Goal: Obtain resource: Download file/media

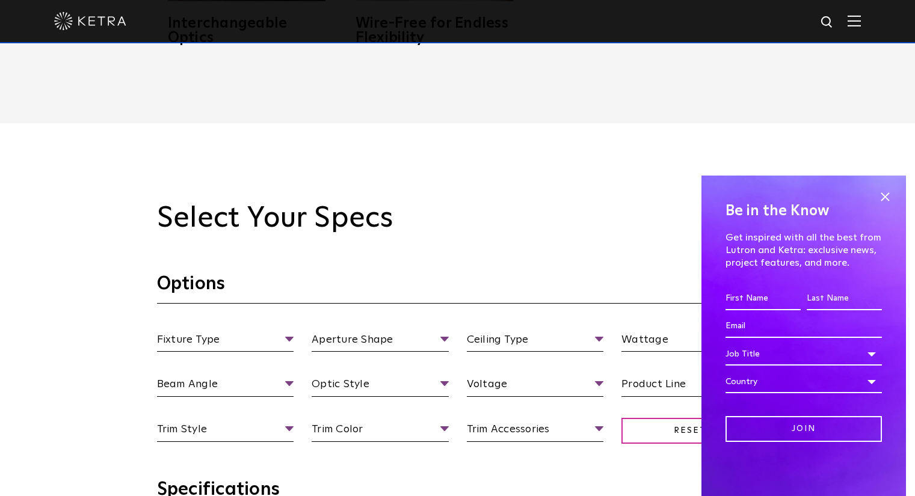
scroll to position [1023, 0]
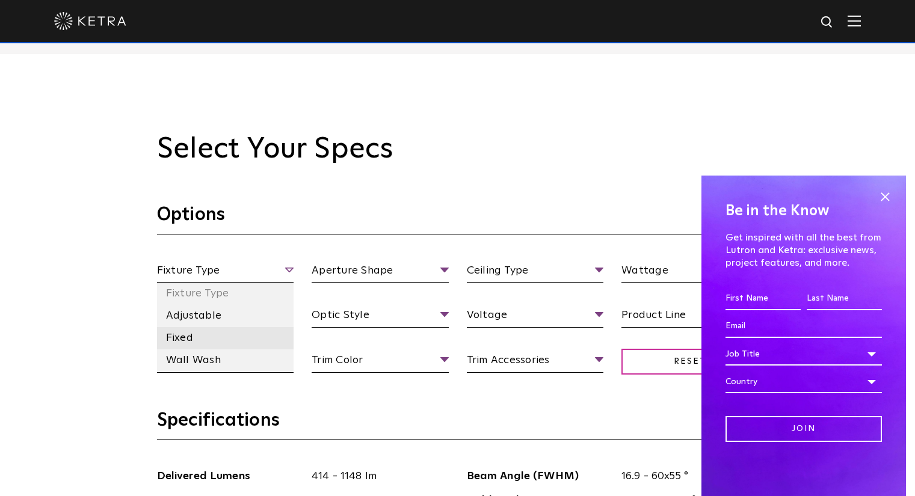
click at [199, 341] on li "Fixed" at bounding box center [225, 338] width 137 height 22
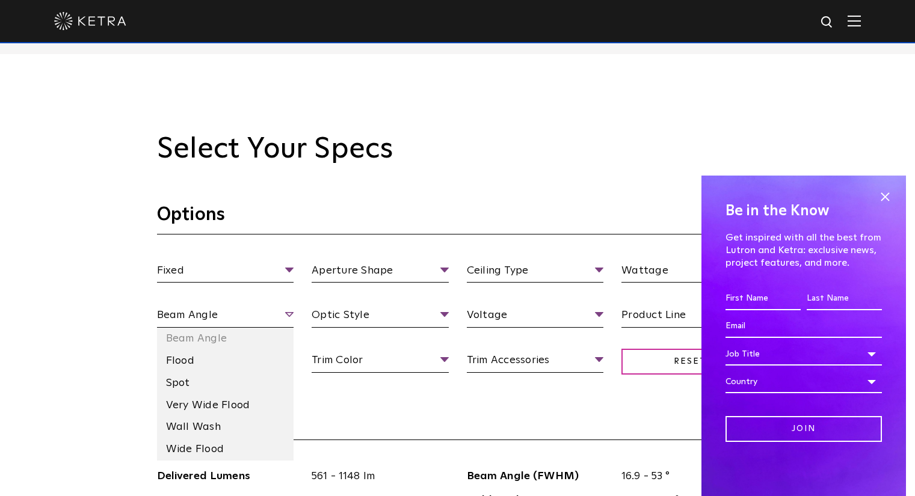
click at [210, 317] on span "Beam Angle" at bounding box center [225, 317] width 137 height 21
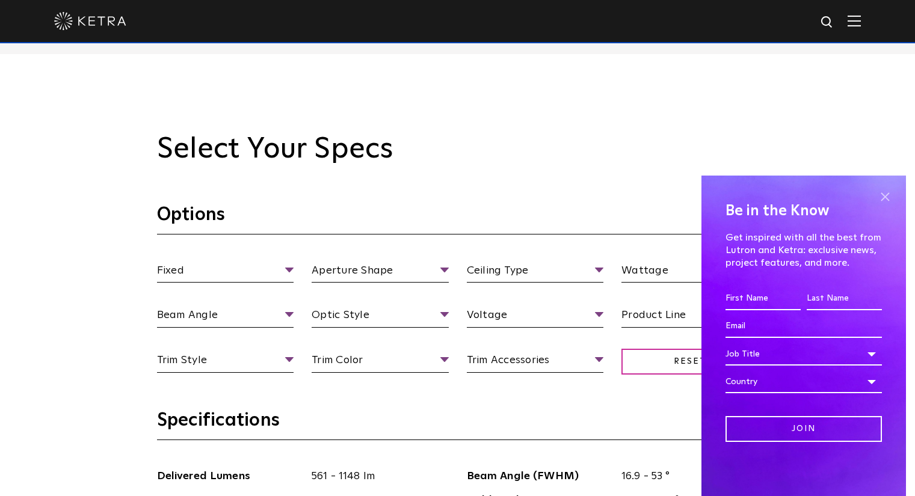
click at [888, 203] on span at bounding box center [885, 197] width 18 height 18
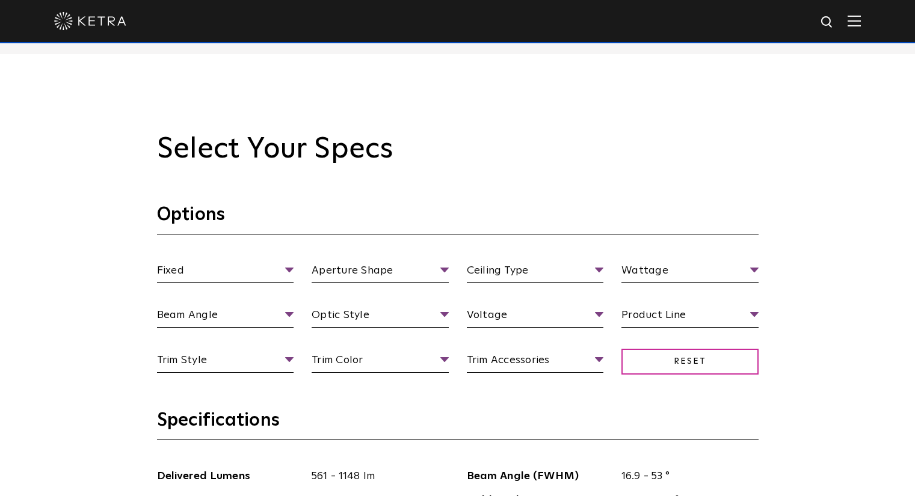
click at [576, 261] on section "Options Fixed Fixture Type Adjustable Fixed Wall Wash Aperture Shape Aperture […" at bounding box center [458, 306] width 602 height 206
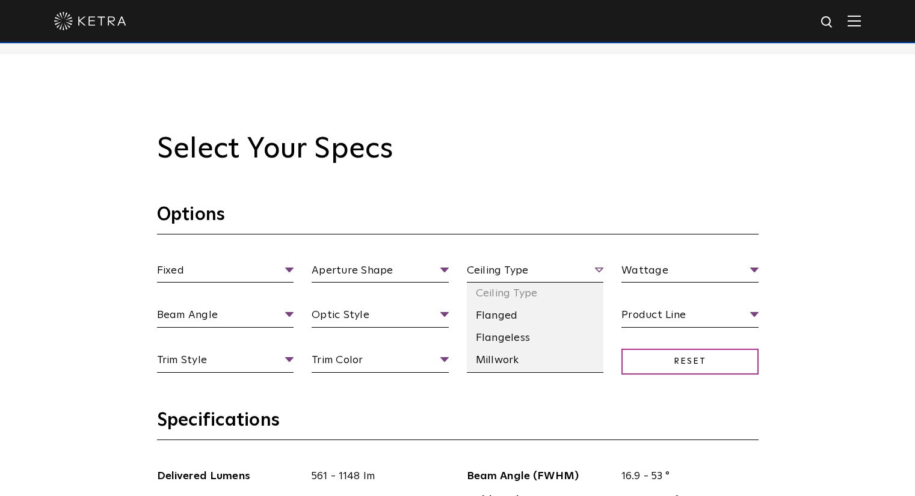
click at [574, 273] on span "Ceiling Type" at bounding box center [535, 272] width 137 height 21
click at [530, 314] on li "Flanged" at bounding box center [535, 316] width 137 height 22
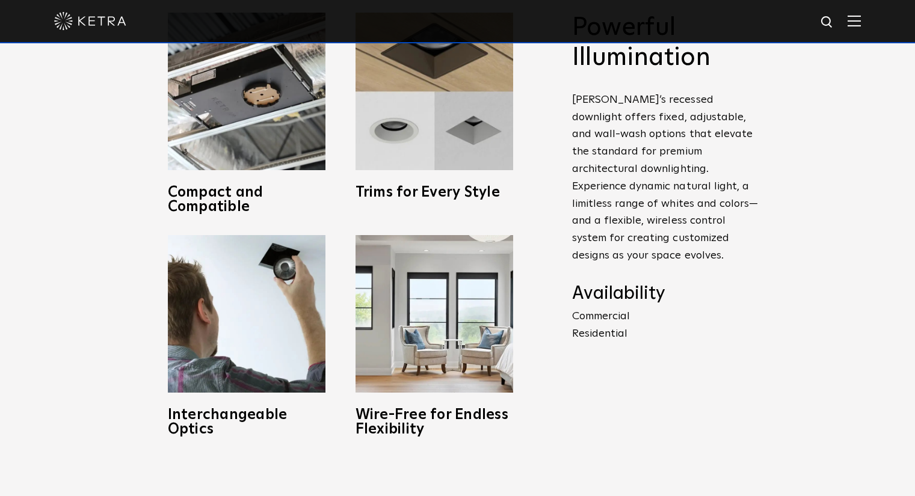
scroll to position [542, 0]
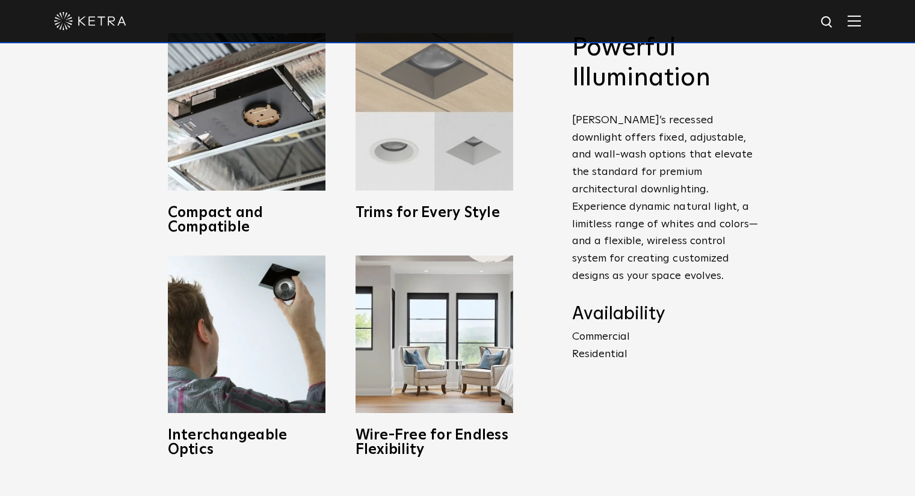
click at [398, 159] on img at bounding box center [435, 112] width 158 height 158
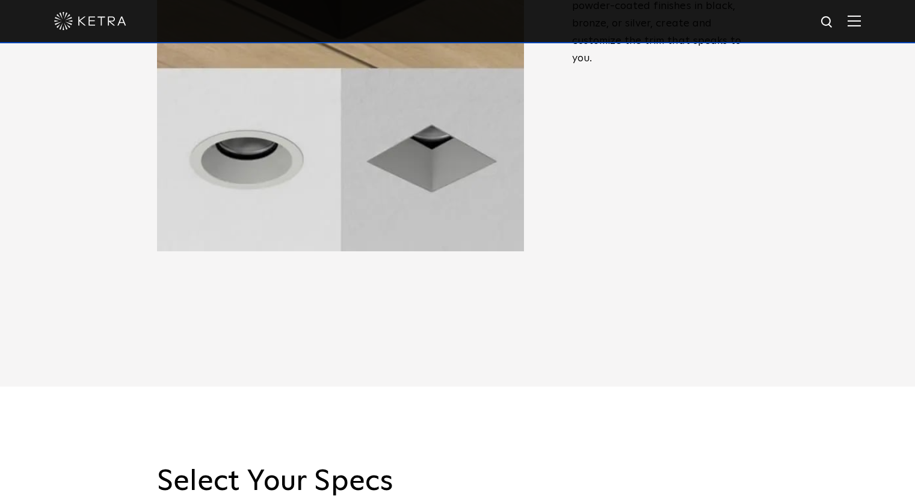
scroll to position [963, 0]
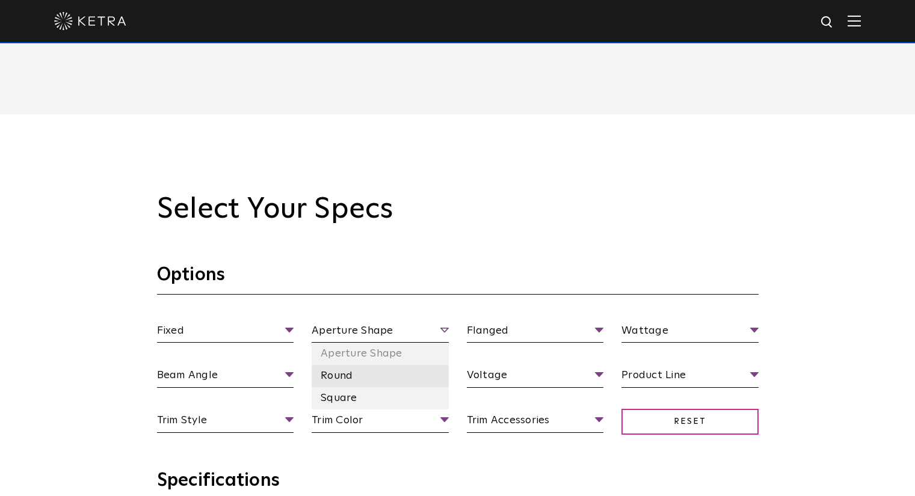
click at [342, 377] on li "Round" at bounding box center [380, 376] width 137 height 22
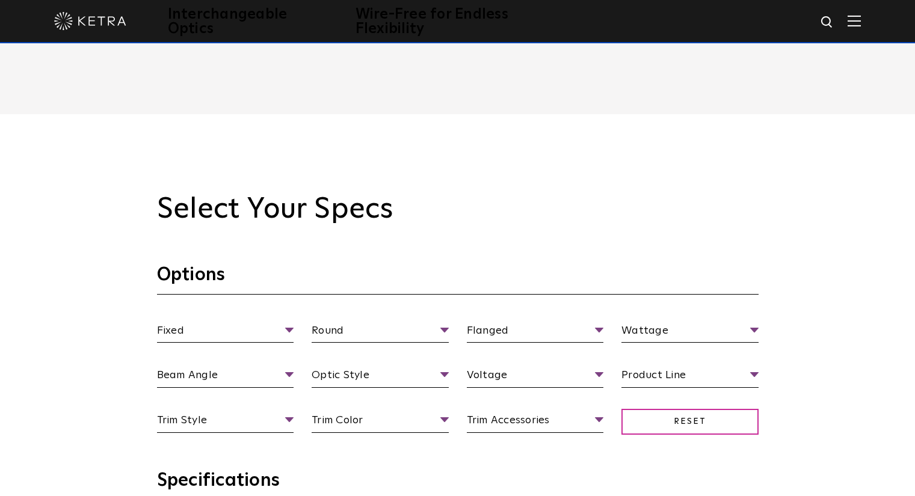
click at [521, 320] on section "Options Fixed Fixture Type Adjustable Fixed Wall Wash Round Aperture [GEOGRAPHI…" at bounding box center [458, 367] width 602 height 206
click at [499, 422] on li "120 V" at bounding box center [535, 421] width 137 height 22
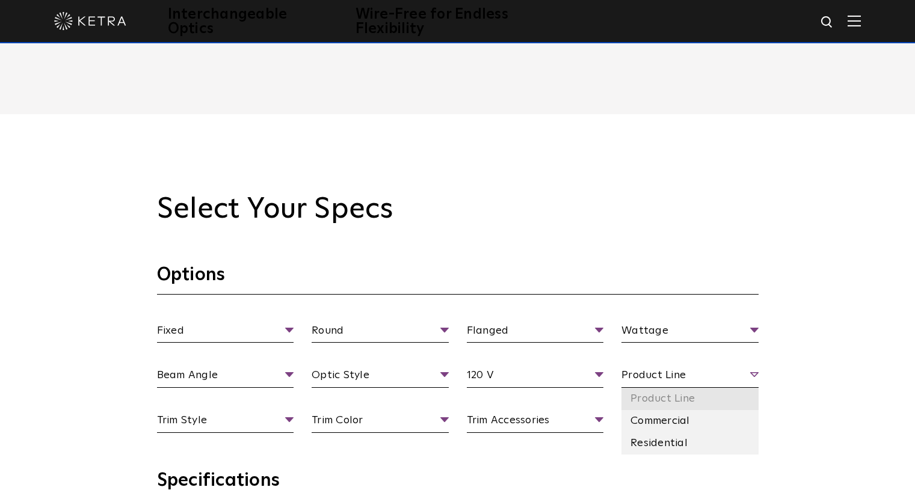
click at [660, 388] on li "Product Line" at bounding box center [690, 399] width 137 height 22
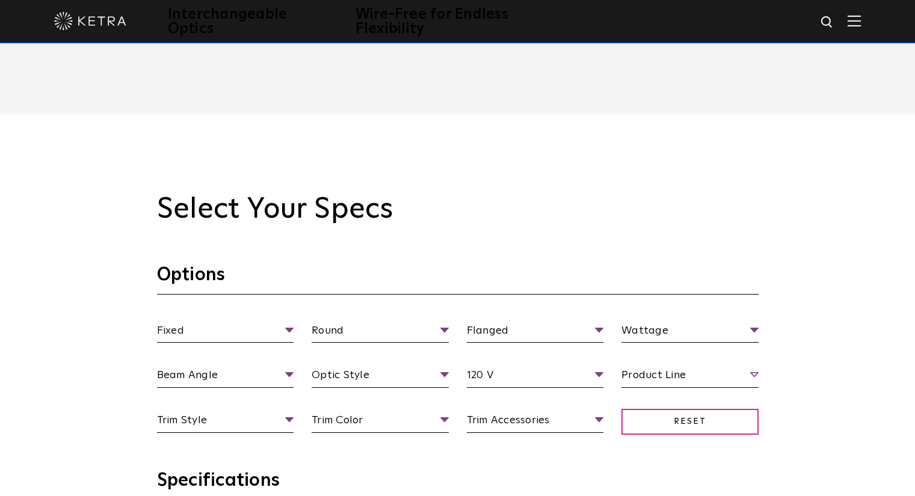
click at [663, 375] on span "Product Line" at bounding box center [690, 377] width 137 height 21
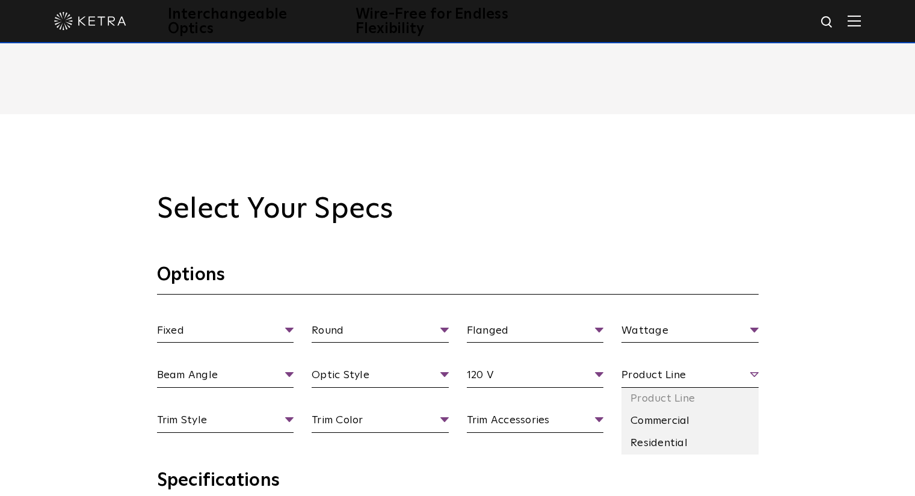
click at [753, 382] on span "Product Line" at bounding box center [690, 377] width 137 height 21
click at [681, 447] on li "Residential" at bounding box center [690, 444] width 137 height 22
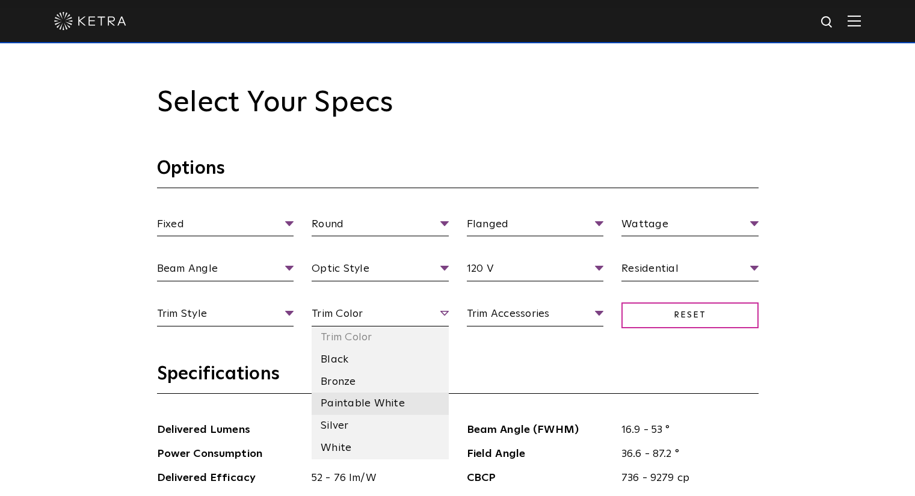
scroll to position [1083, 0]
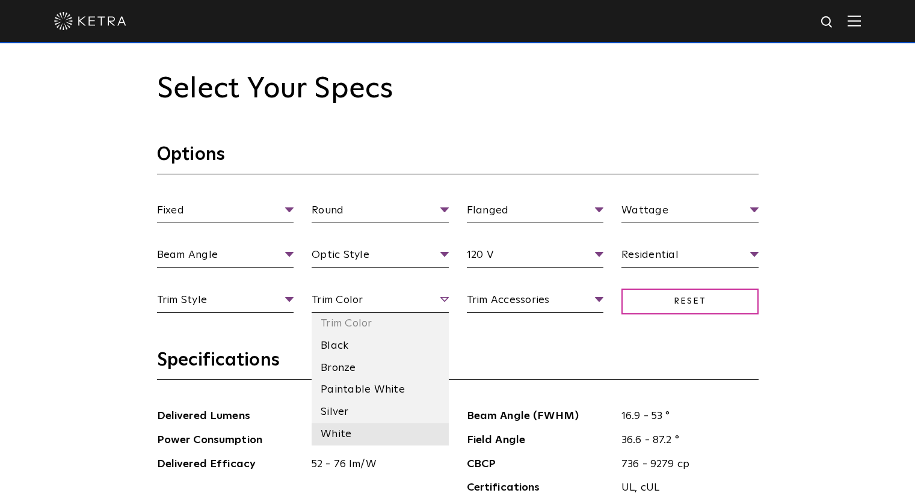
click at [338, 433] on li "White" at bounding box center [380, 435] width 137 height 22
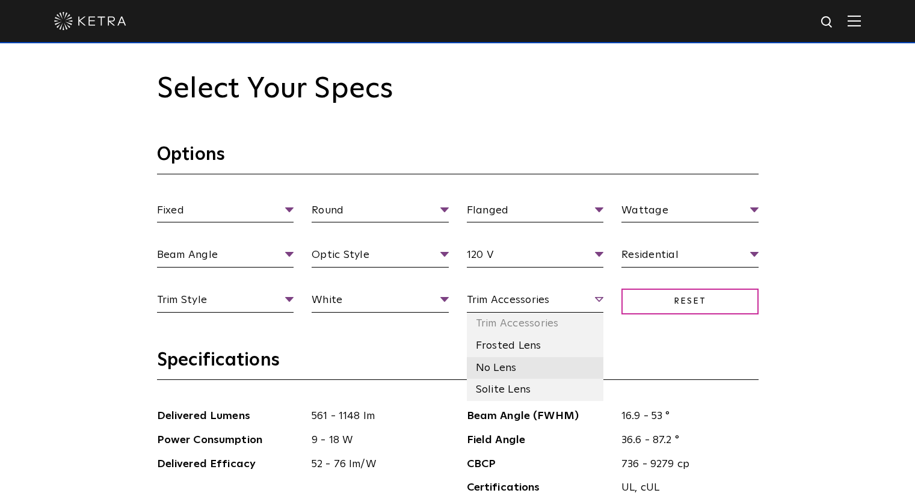
click at [513, 366] on li "No Lens" at bounding box center [535, 368] width 137 height 22
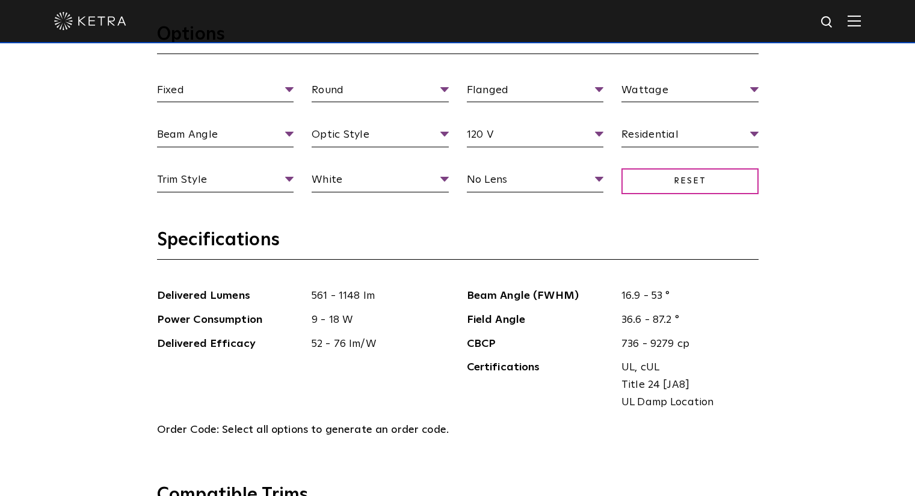
scroll to position [1143, 0]
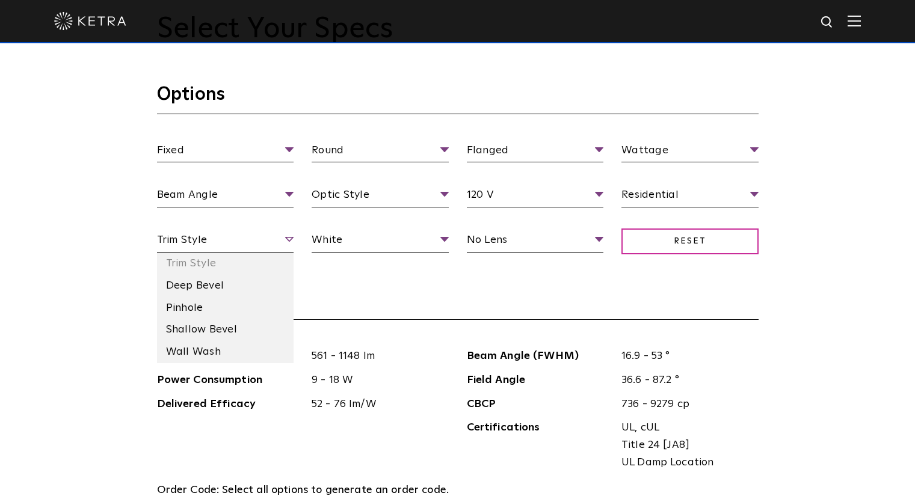
click at [280, 246] on span "Trim Style" at bounding box center [225, 242] width 137 height 21
click at [223, 286] on li "Deep Bevel" at bounding box center [225, 286] width 137 height 22
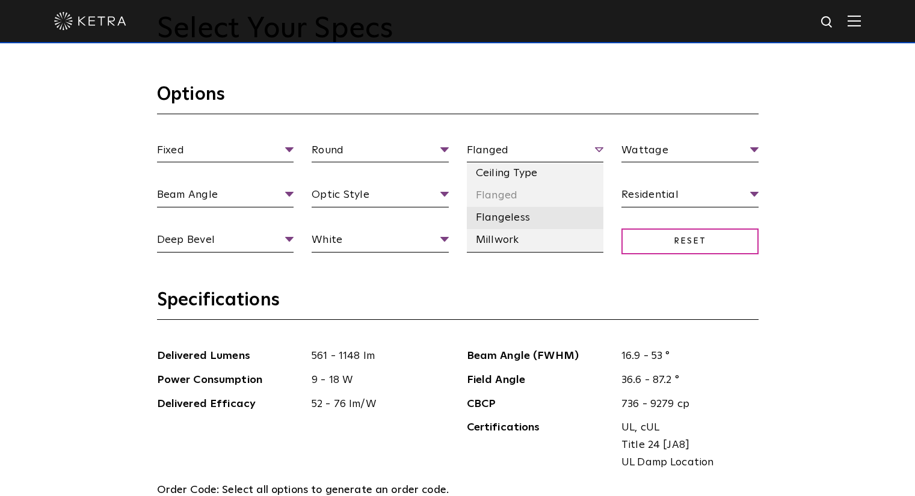
click at [510, 218] on li "Flangeless" at bounding box center [535, 218] width 137 height 22
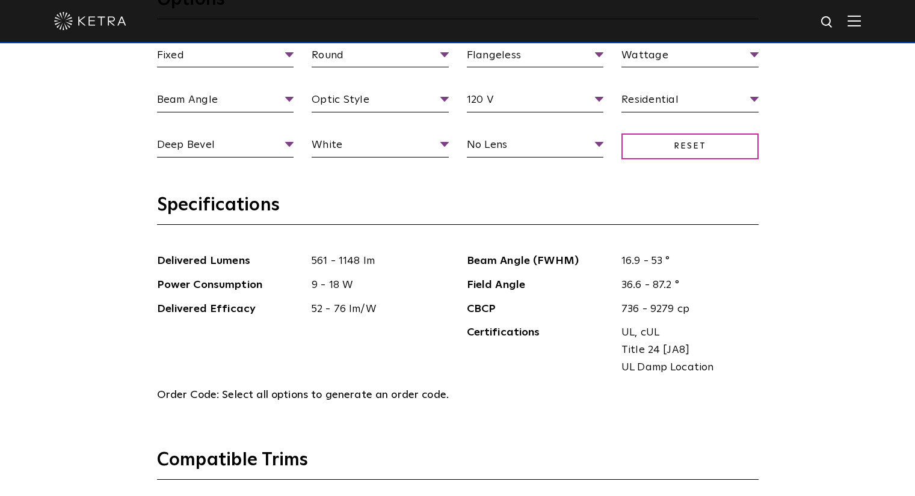
scroll to position [1118, 0]
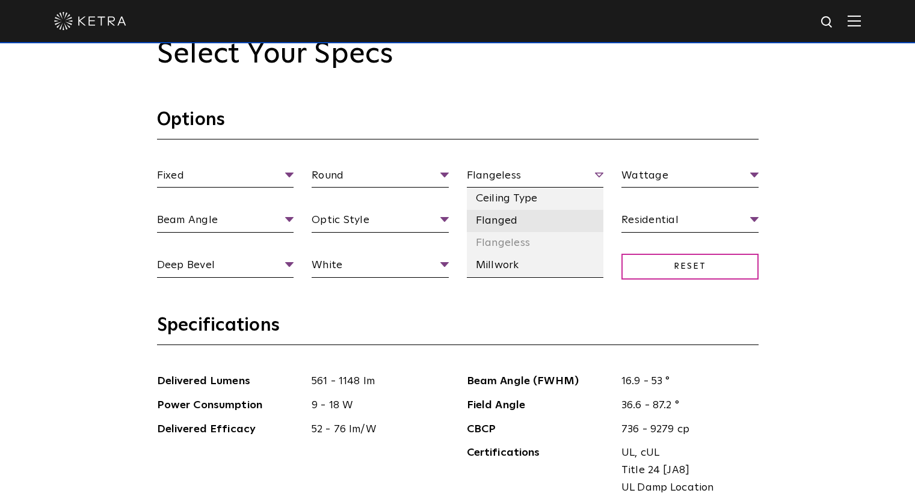
click at [510, 220] on li "Flanged" at bounding box center [535, 221] width 137 height 22
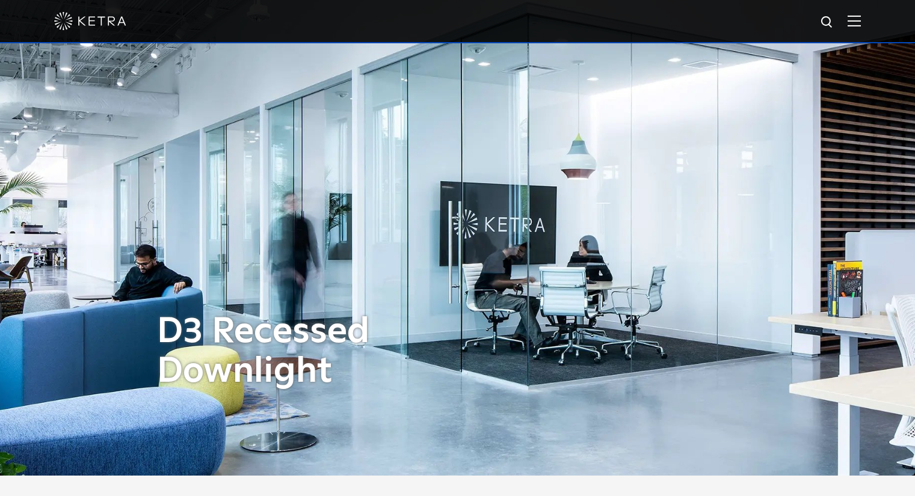
scroll to position [0, 0]
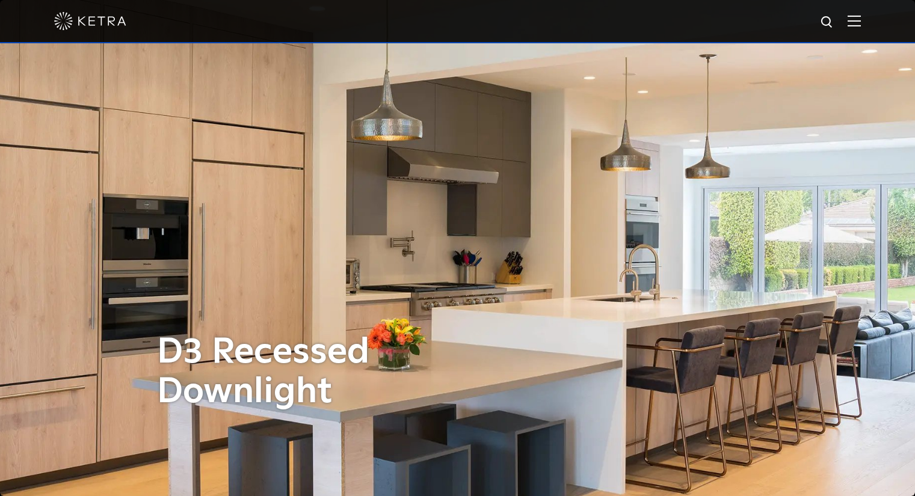
click at [861, 18] on img at bounding box center [854, 20] width 13 height 11
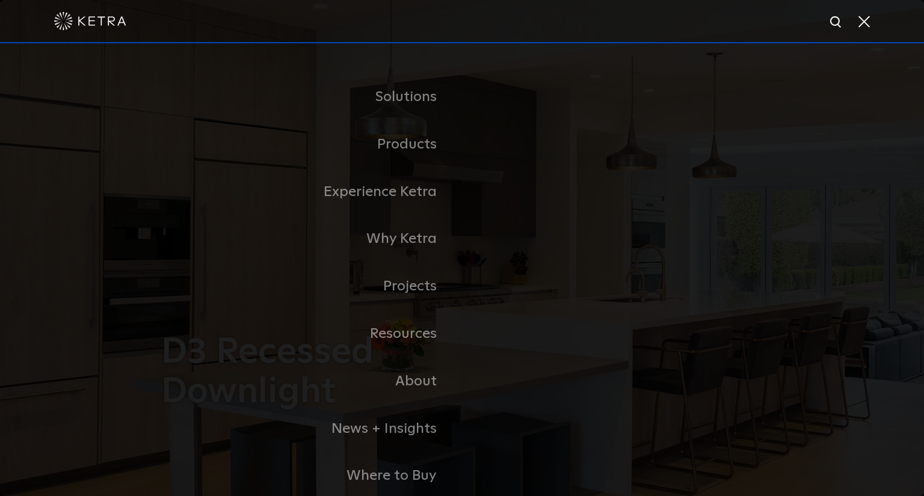
click at [867, 18] on span at bounding box center [863, 21] width 13 height 12
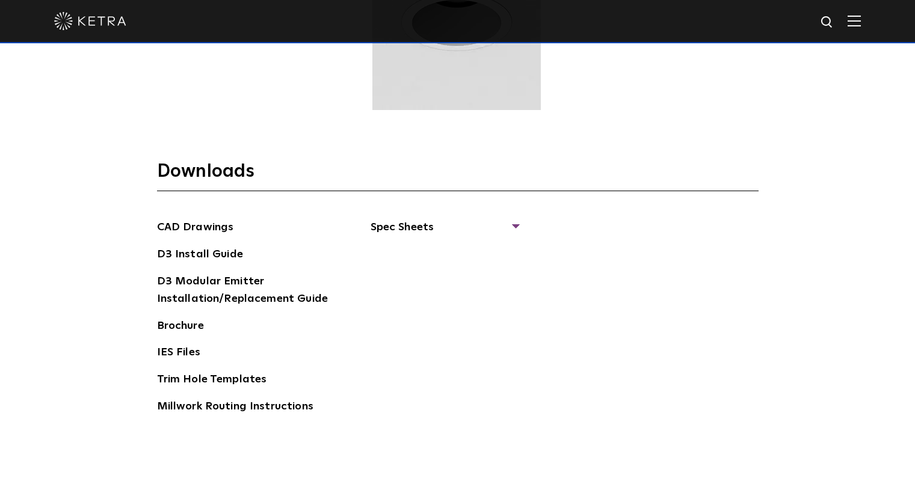
scroll to position [1805, 0]
click at [430, 223] on span "Spec Sheets" at bounding box center [444, 231] width 147 height 26
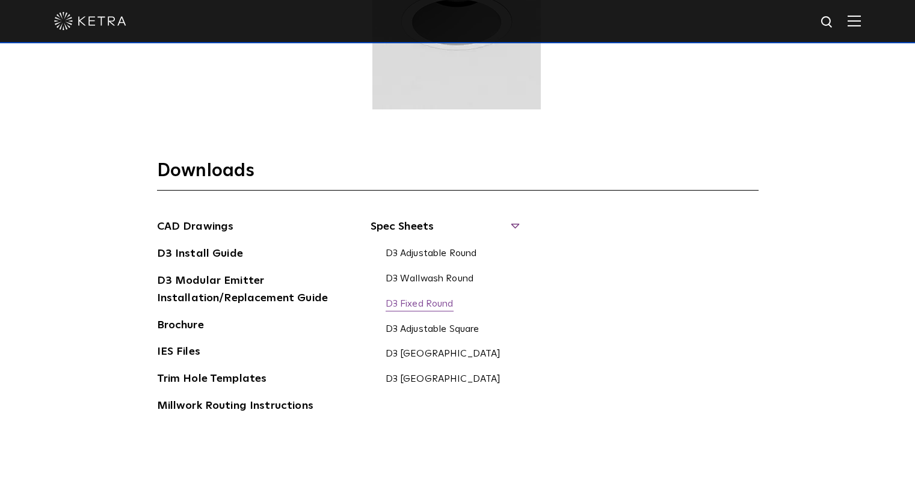
click at [430, 306] on link "D3 Fixed Round" at bounding box center [420, 304] width 68 height 13
